Goal: Task Accomplishment & Management: Manage account settings

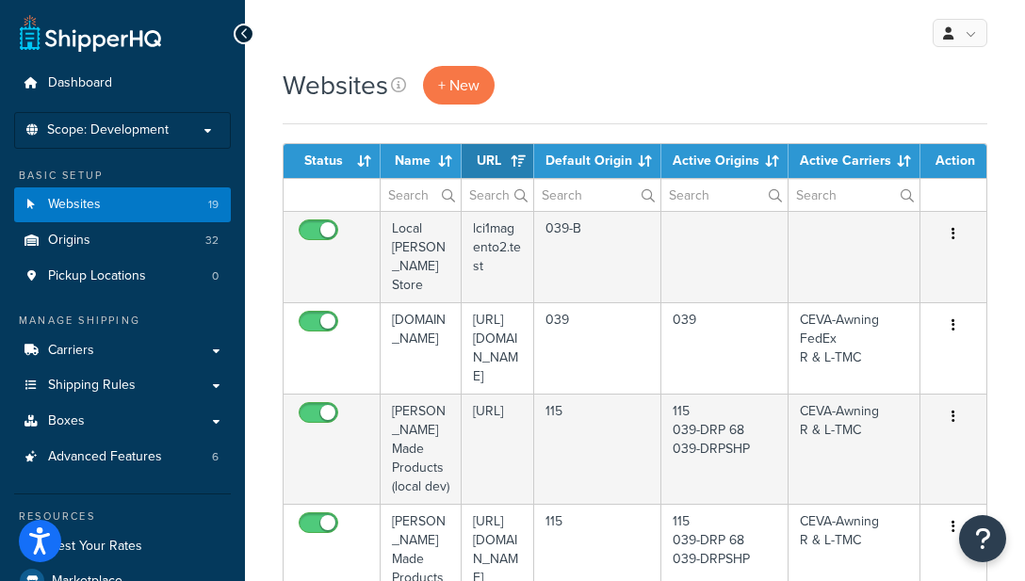
select select "15"
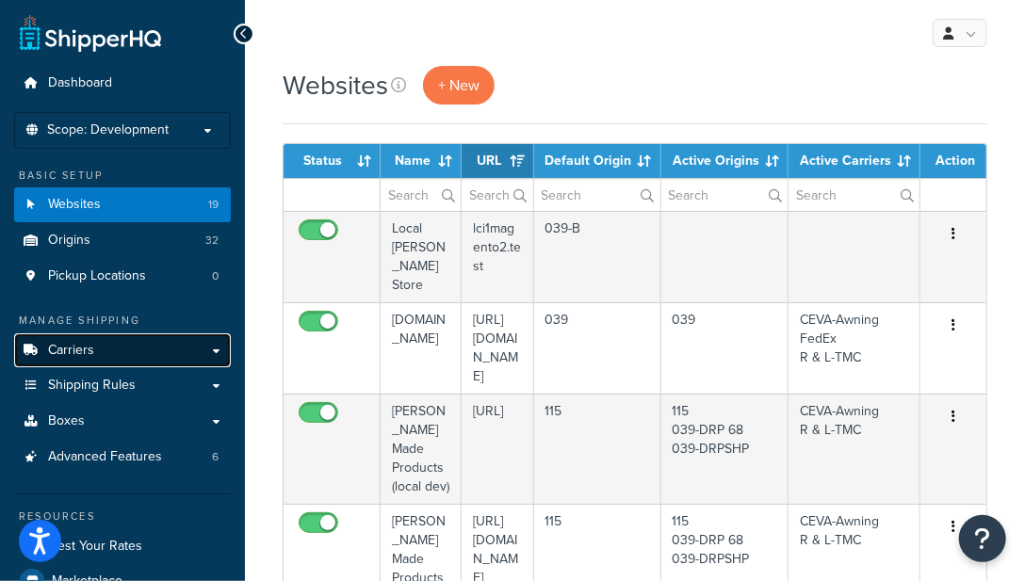
click at [90, 358] on span "Carriers" at bounding box center [71, 351] width 46 height 16
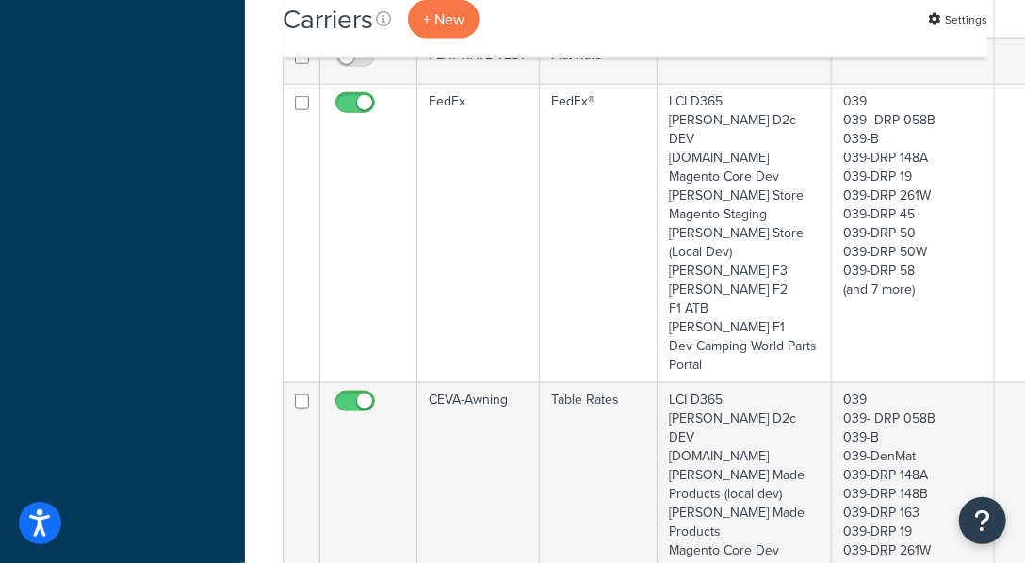
scroll to position [823, 163]
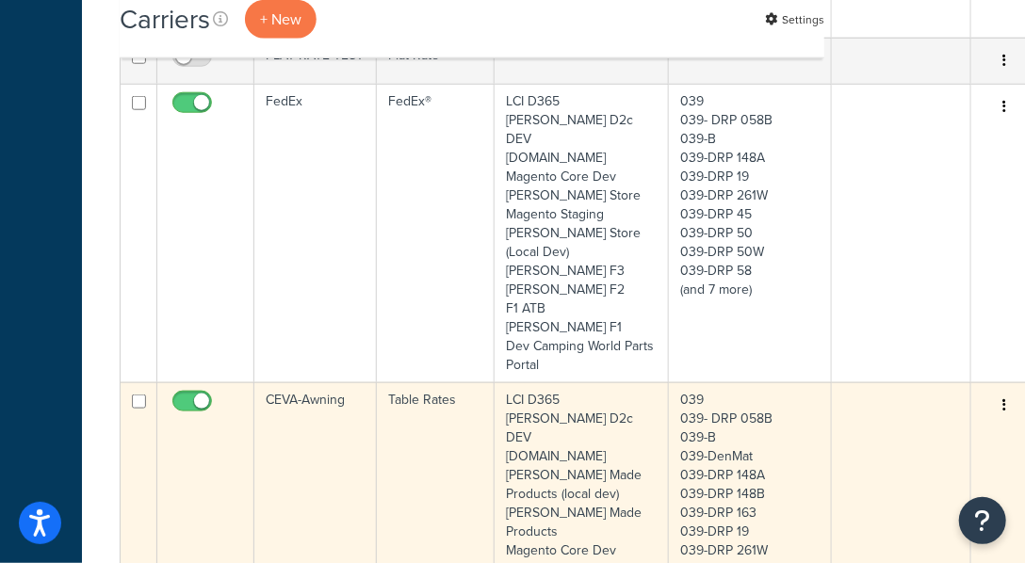
click at [991, 391] on button "button" at bounding box center [1004, 406] width 26 height 30
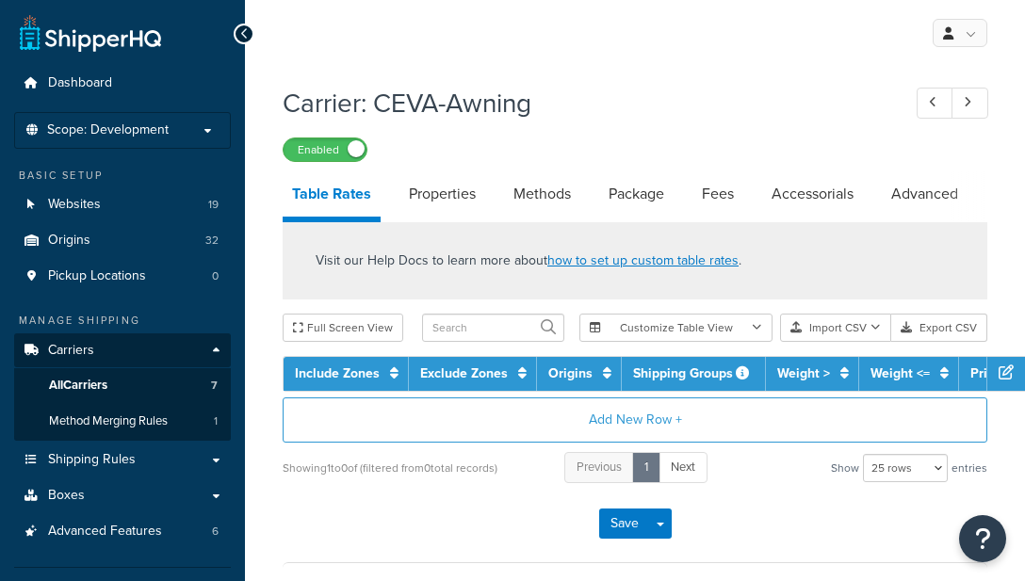
select select "25"
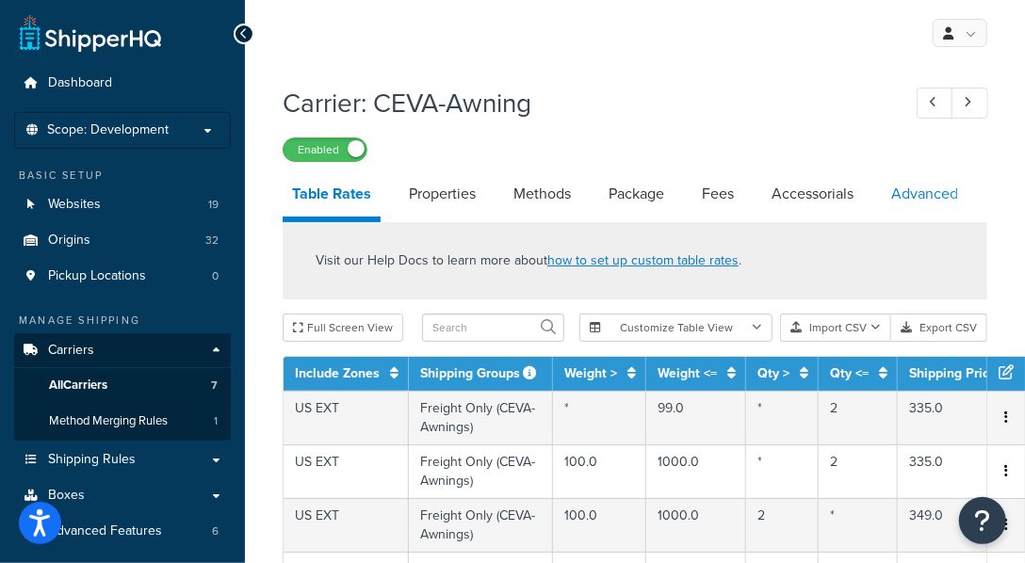
click at [909, 199] on link "Advanced" at bounding box center [924, 193] width 86 height 45
select select "false"
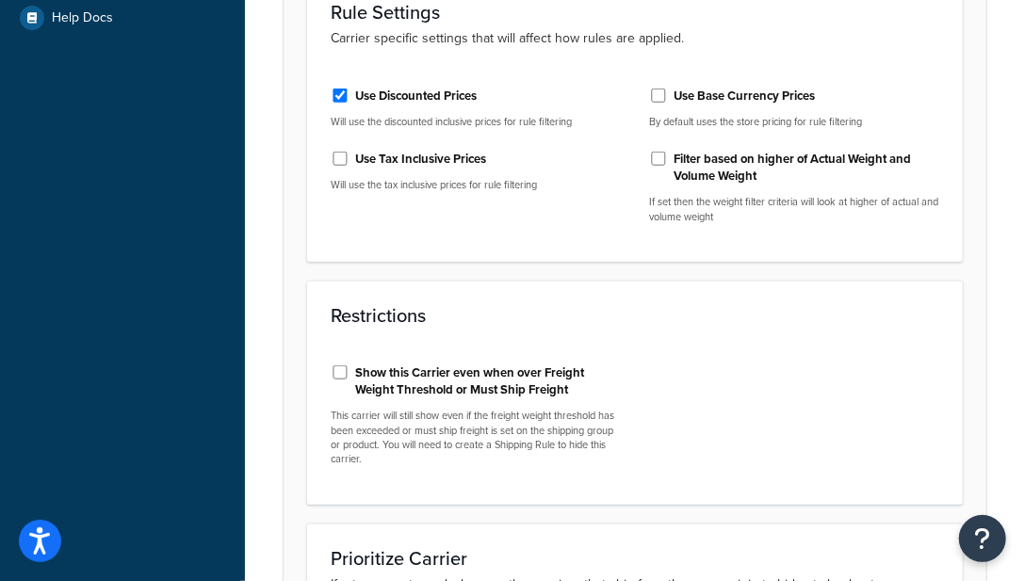
scroll to position [823, 0]
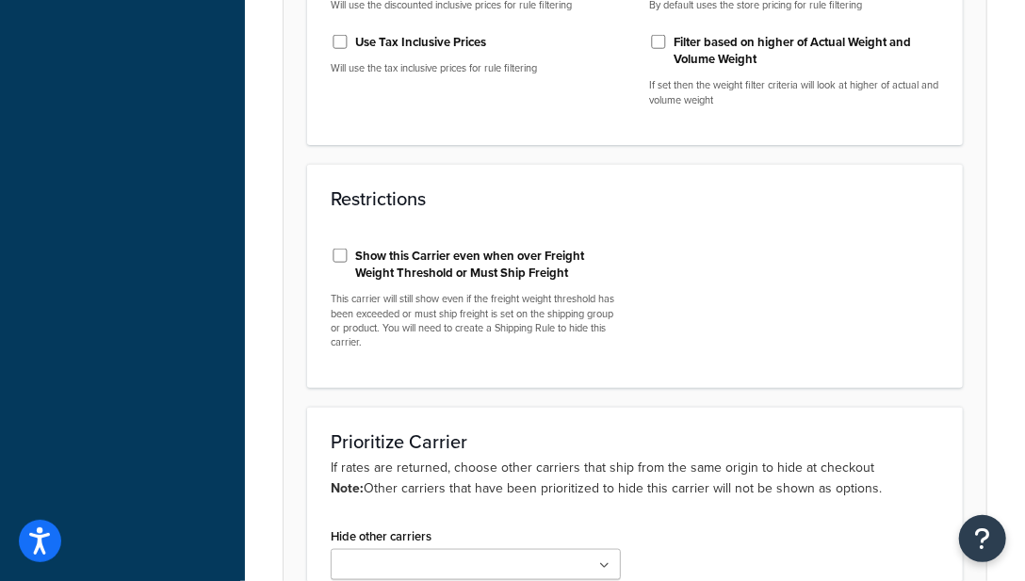
click at [557, 267] on label "Show this Carrier even when over Freight Weight Threshold or Must Ship Freight" at bounding box center [488, 265] width 266 height 34
click at [349, 263] on input "Show this Carrier even when over Freight Weight Threshold or Must Ship Freight" at bounding box center [340, 256] width 19 height 14
checkbox input "true"
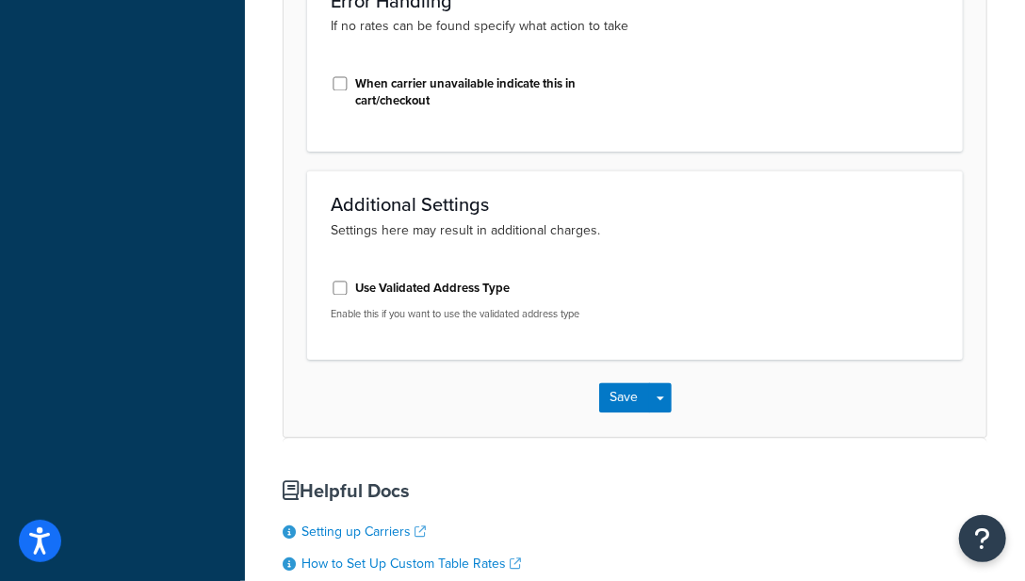
scroll to position [1765, 0]
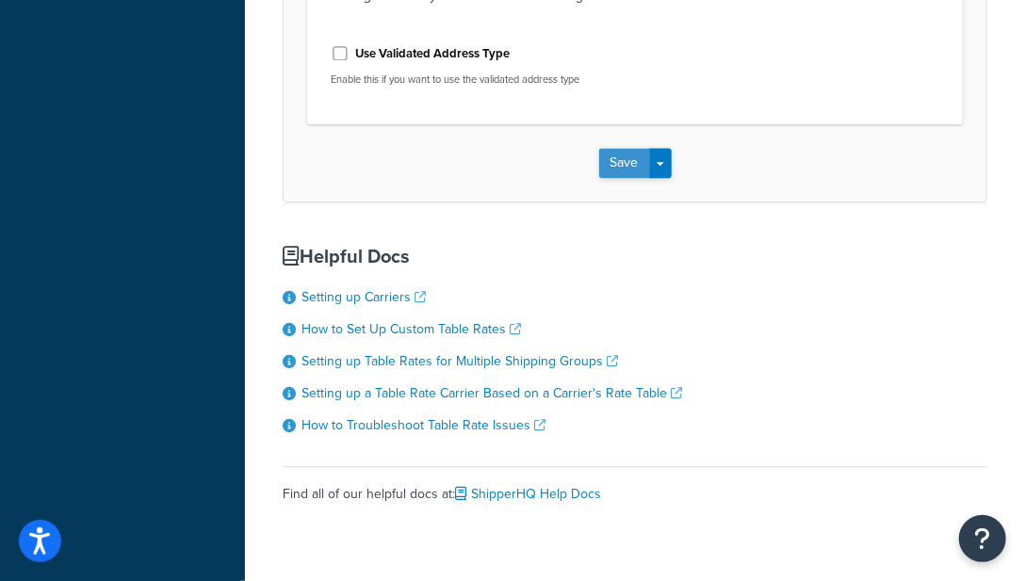
click at [613, 164] on button "Save" at bounding box center [624, 163] width 51 height 30
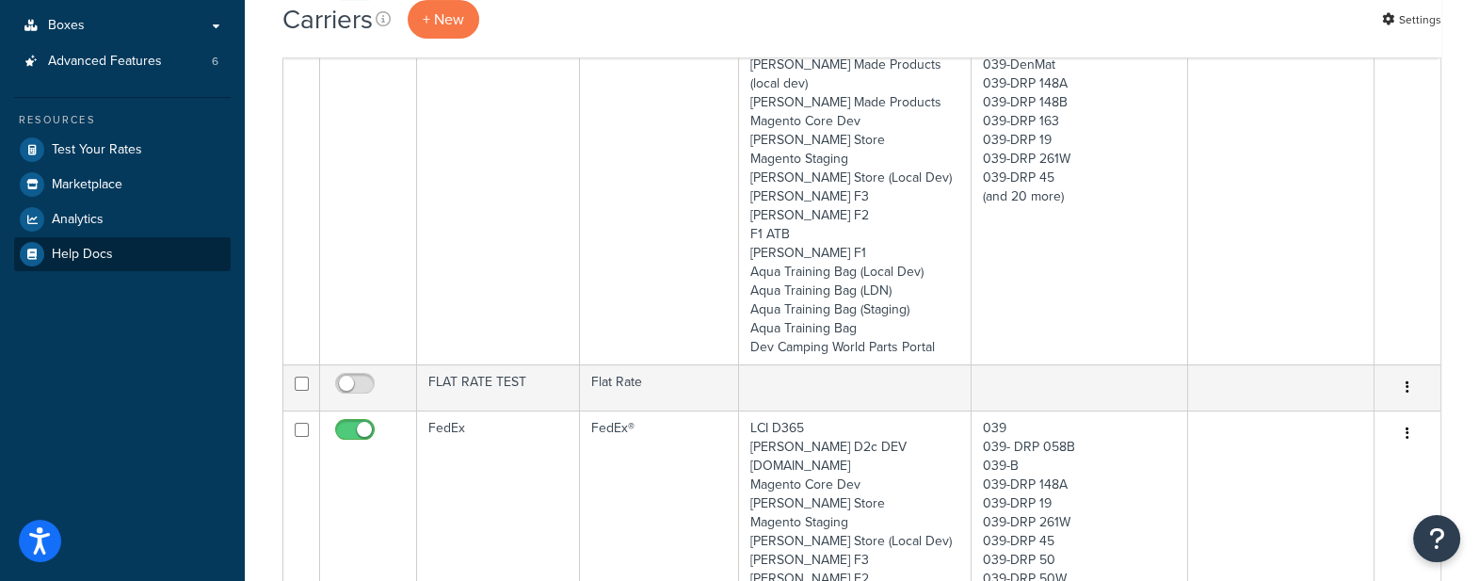
scroll to position [117, 0]
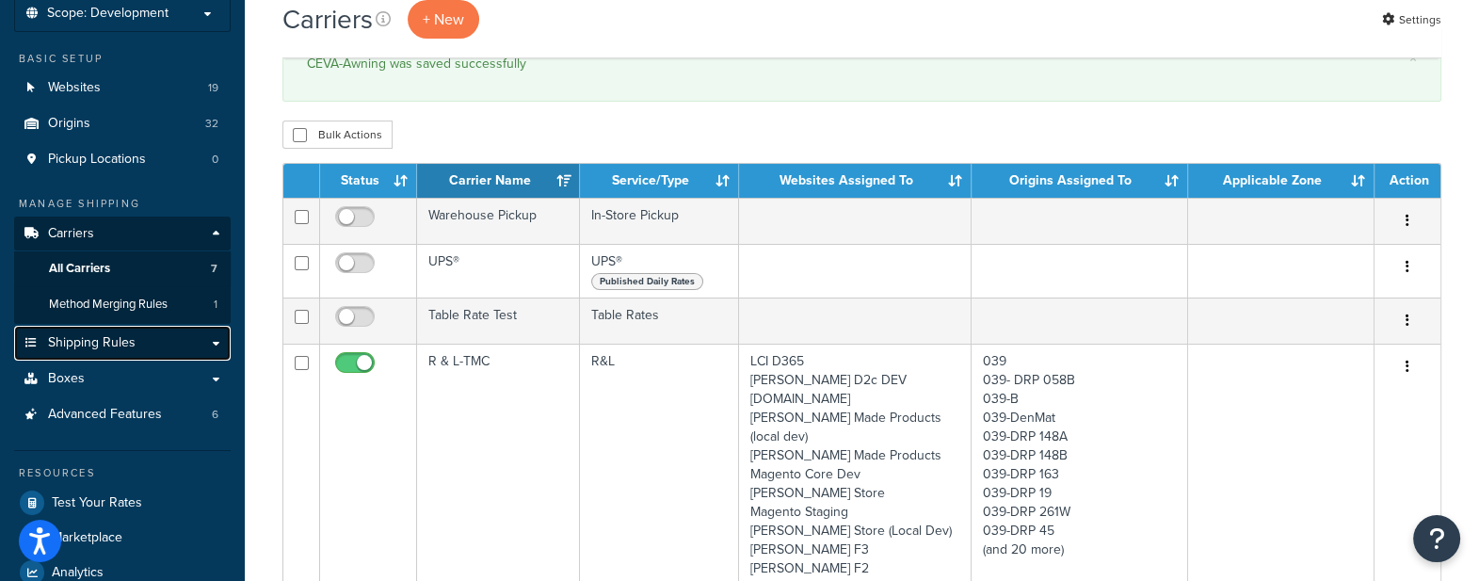
click at [120, 347] on span "Shipping Rules" at bounding box center [92, 343] width 88 height 16
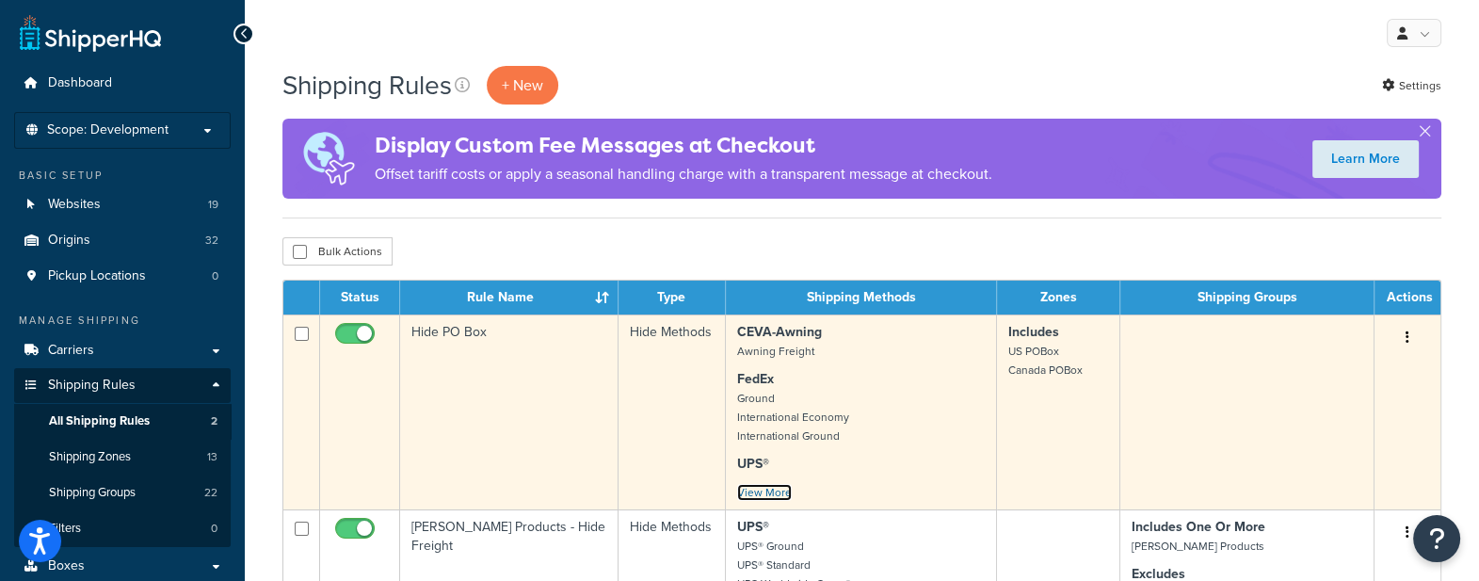
click at [758, 489] on link "View More" at bounding box center [764, 492] width 55 height 17
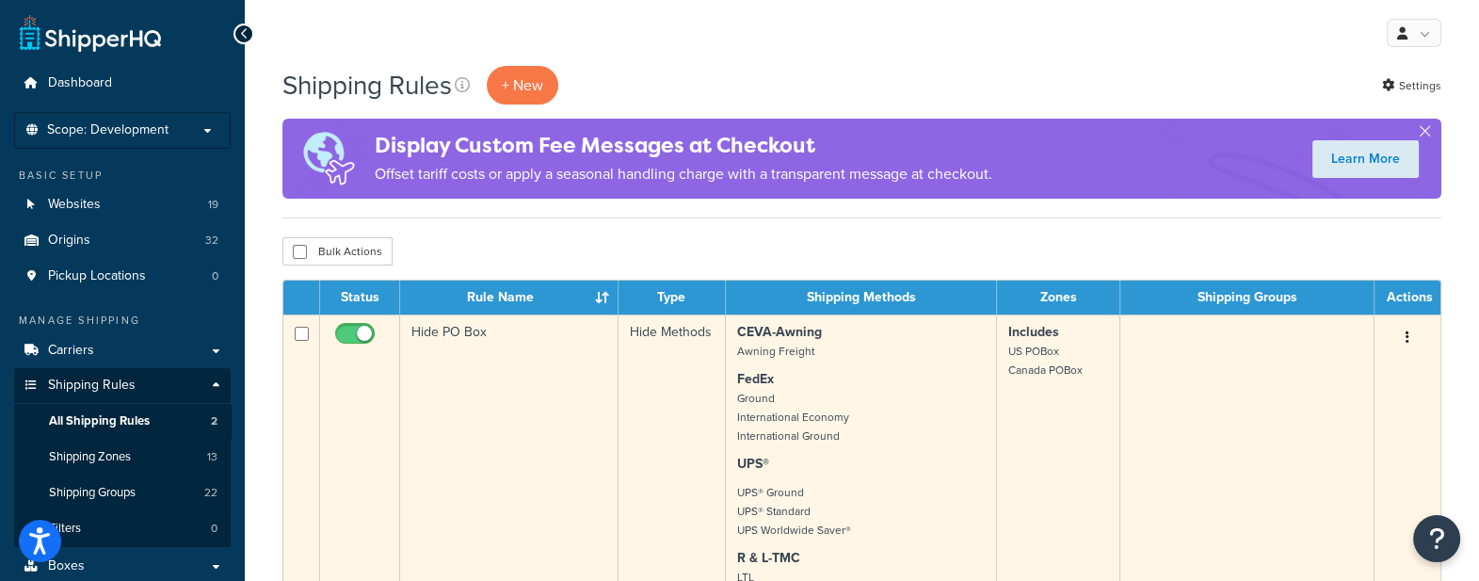
click at [835, 409] on small "Ground International Economy International Ground" at bounding box center [793, 417] width 112 height 55
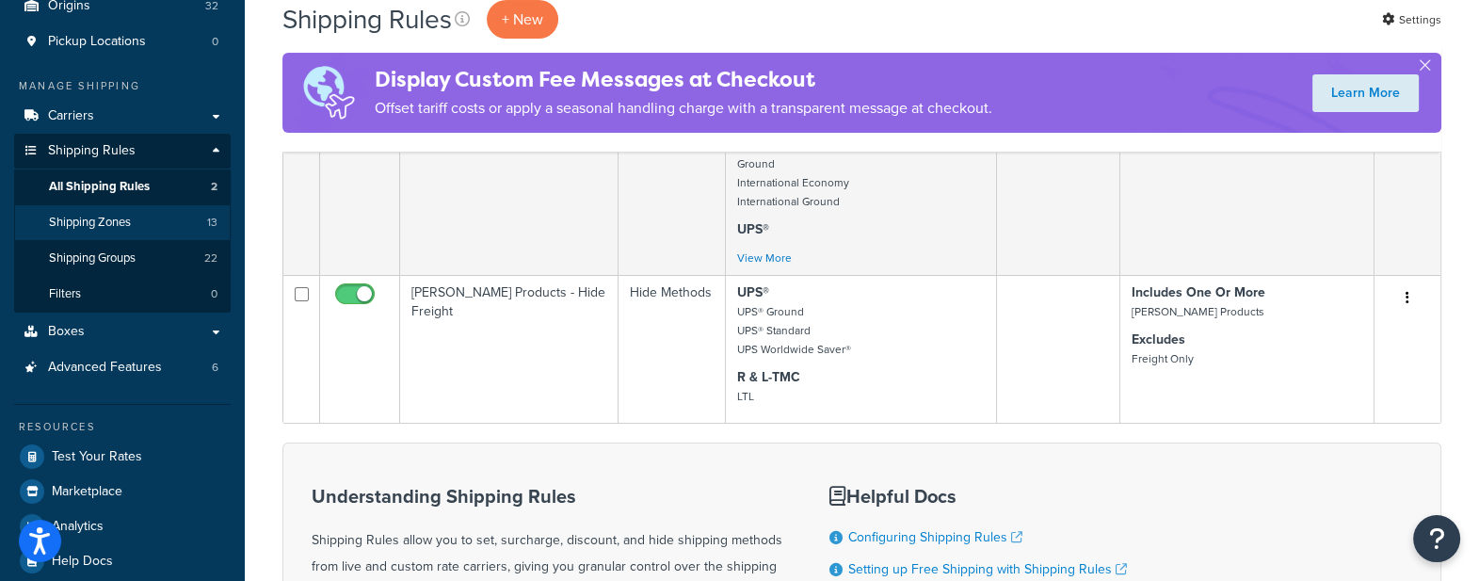
scroll to position [117, 0]
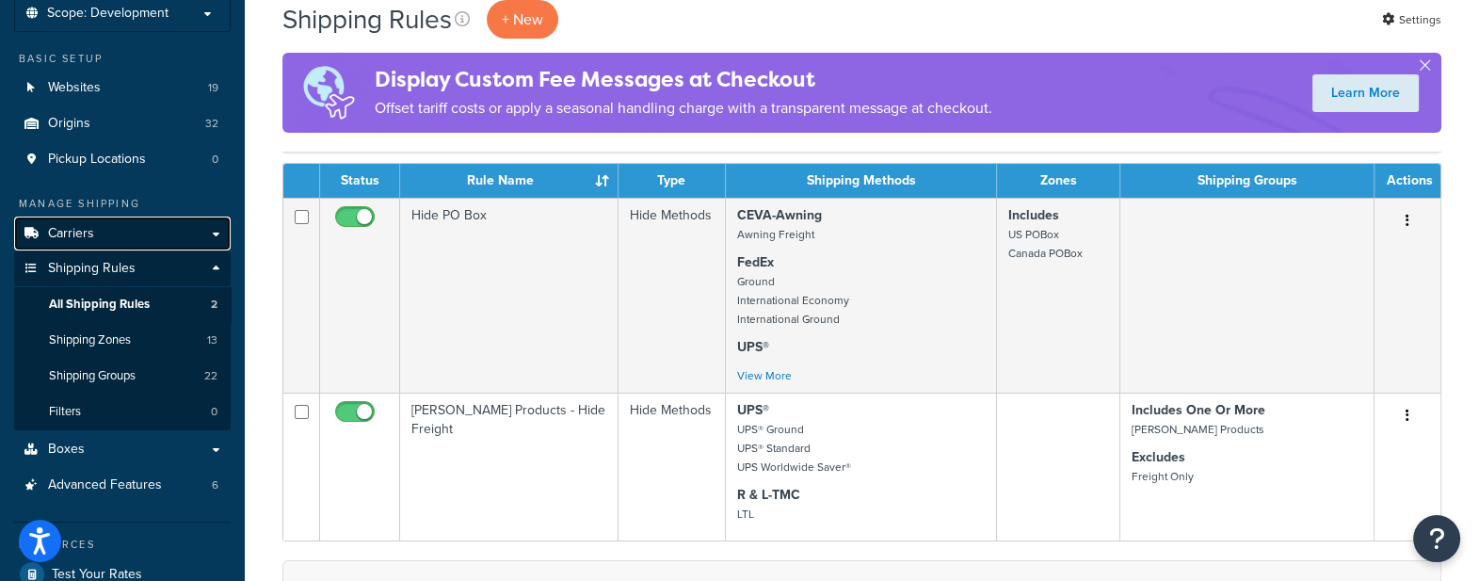
click at [116, 230] on link "Carriers" at bounding box center [122, 234] width 217 height 35
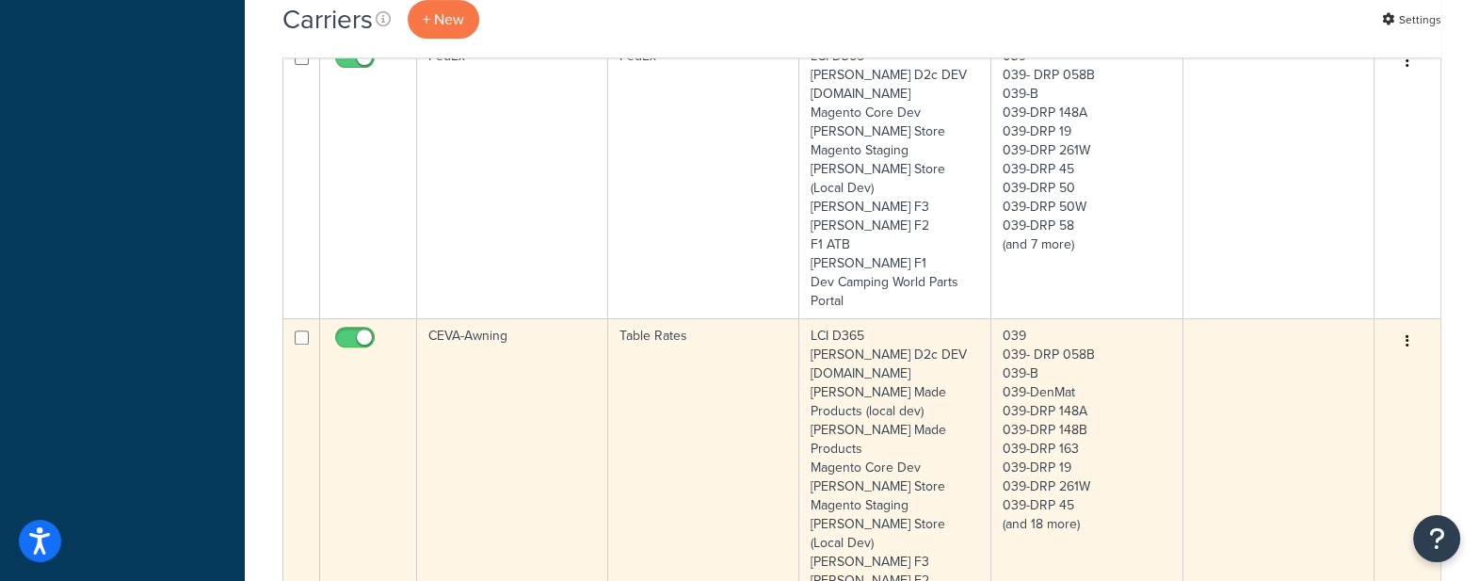
scroll to position [589, 0]
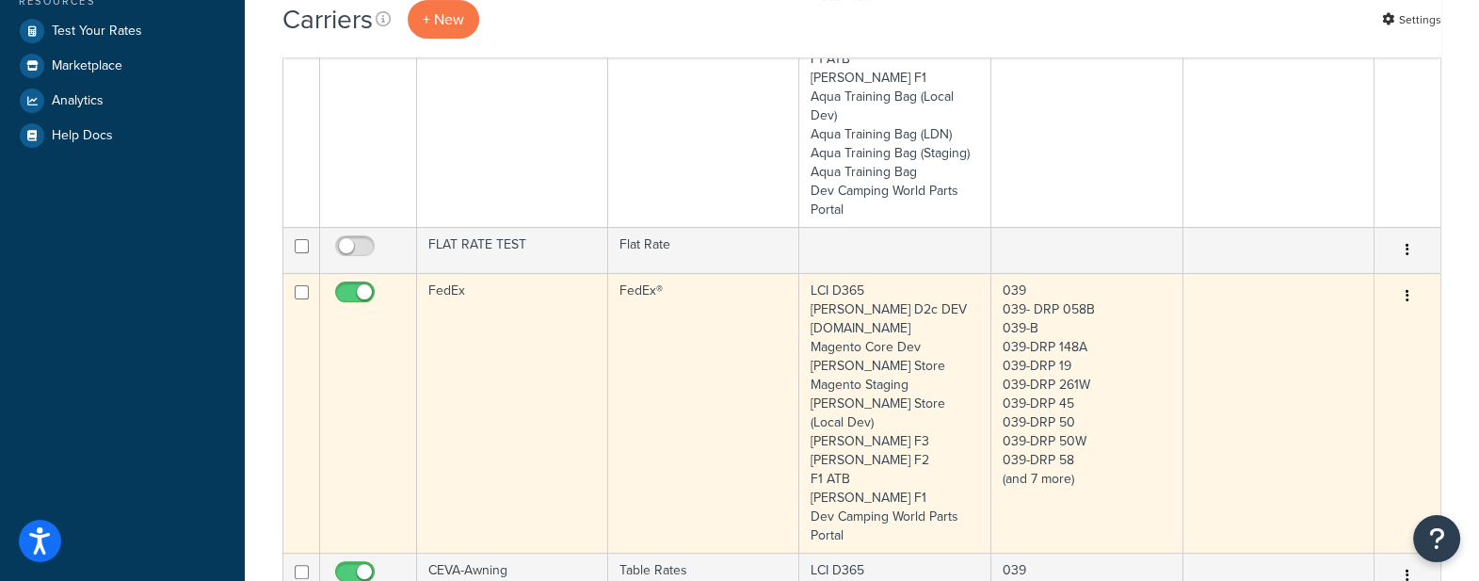
click at [639, 355] on td "FedEx®" at bounding box center [703, 413] width 191 height 280
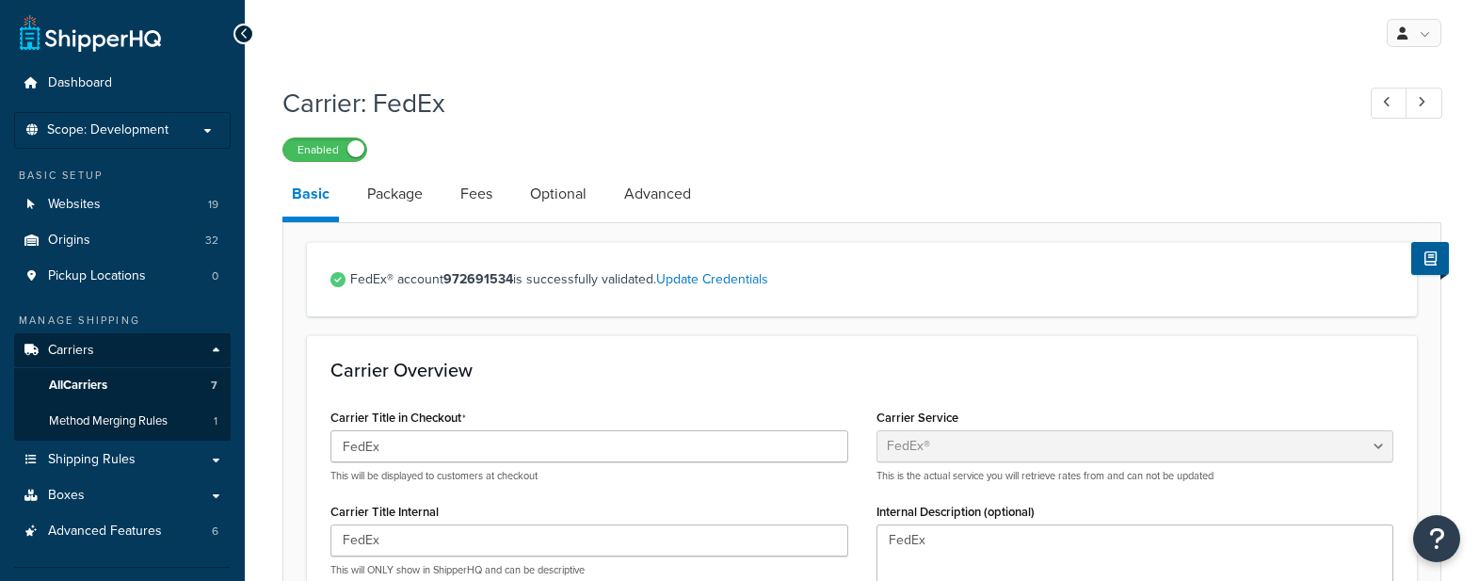
select select "fedEx"
select select "REGULAR_PICKUP"
select select "YOUR_PACKAGING"
click at [651, 184] on link "Advanced" at bounding box center [658, 193] width 86 height 45
select select "false"
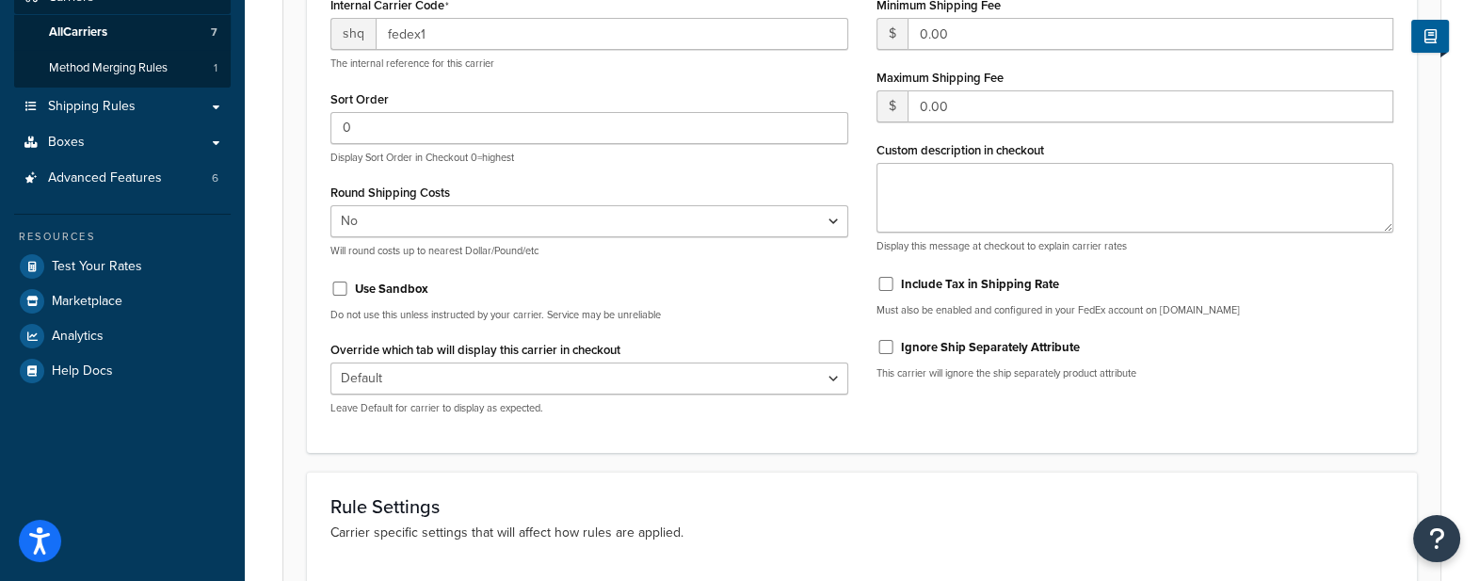
scroll to position [117, 0]
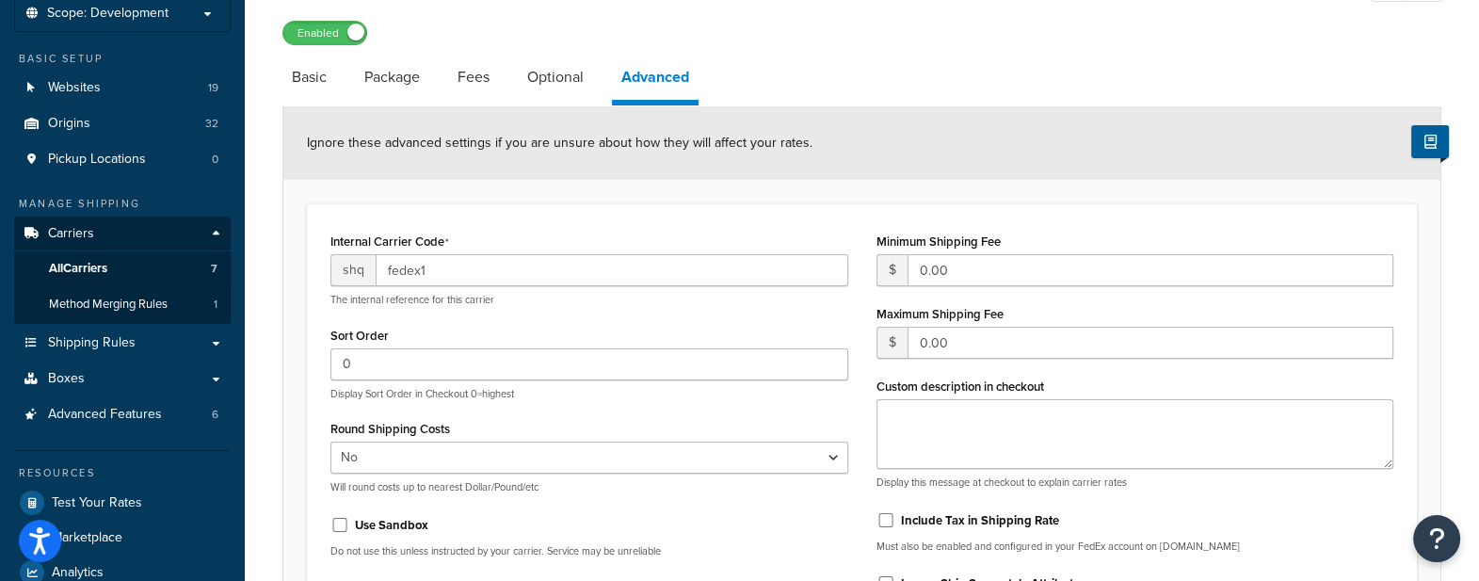
click at [656, 184] on form "Ignore these advanced settings if you are unsure about how they will affect you…" at bounding box center [861, 572] width 1157 height 932
